Goal: Transaction & Acquisition: Purchase product/service

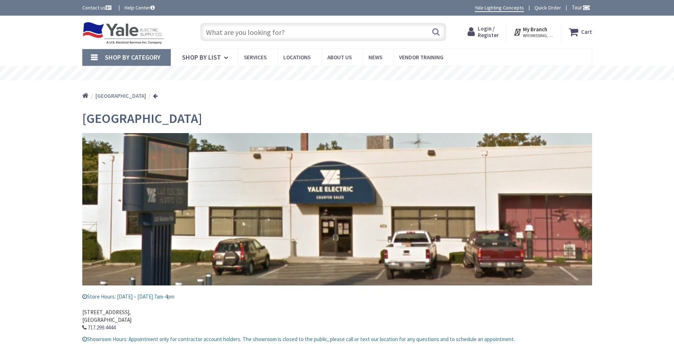
click at [249, 32] on input "text" at bounding box center [323, 32] width 246 height 18
paste input "QMA 2512W 120V BB HEATER"
type input "QMA 2512W 120V BB HEATER"
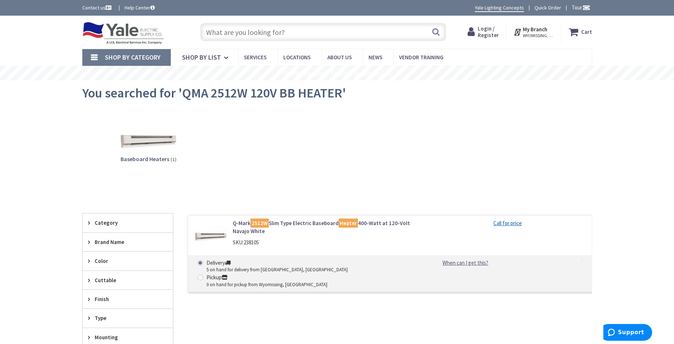
click at [298, 222] on link "Q-Mark 2512W Slim Type Electric Baseboard Heater 400-Watt at 120-Volt Navajo Wh…" at bounding box center [325, 227] width 185 height 16
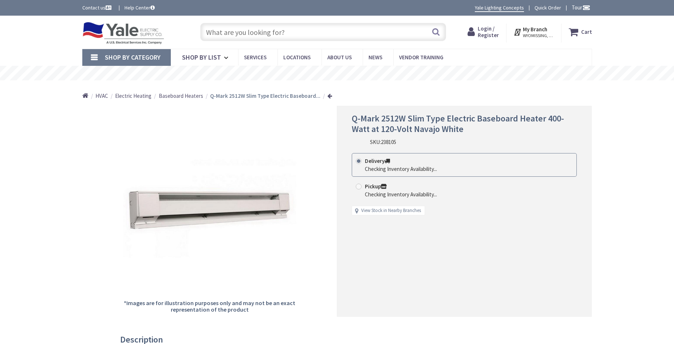
drag, startPoint x: 0, startPoint y: 0, endPoint x: 127, endPoint y: 34, distance: 131.1
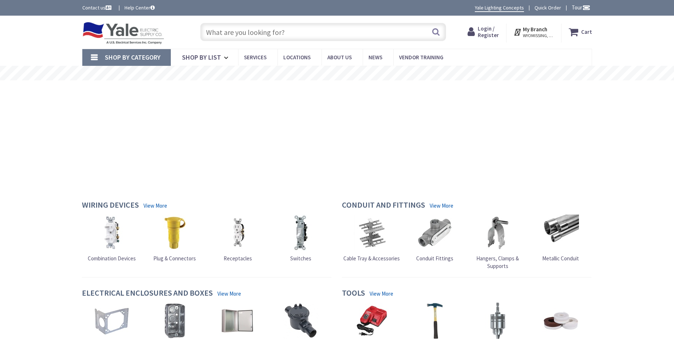
click at [269, 34] on input "text" at bounding box center [323, 32] width 246 height 18
paste input "QMA TA1AW 22A SP THERM SECT"
type input "QMA TA1AW 22A SP THERM SECT"
